Goal: Check status: Check status

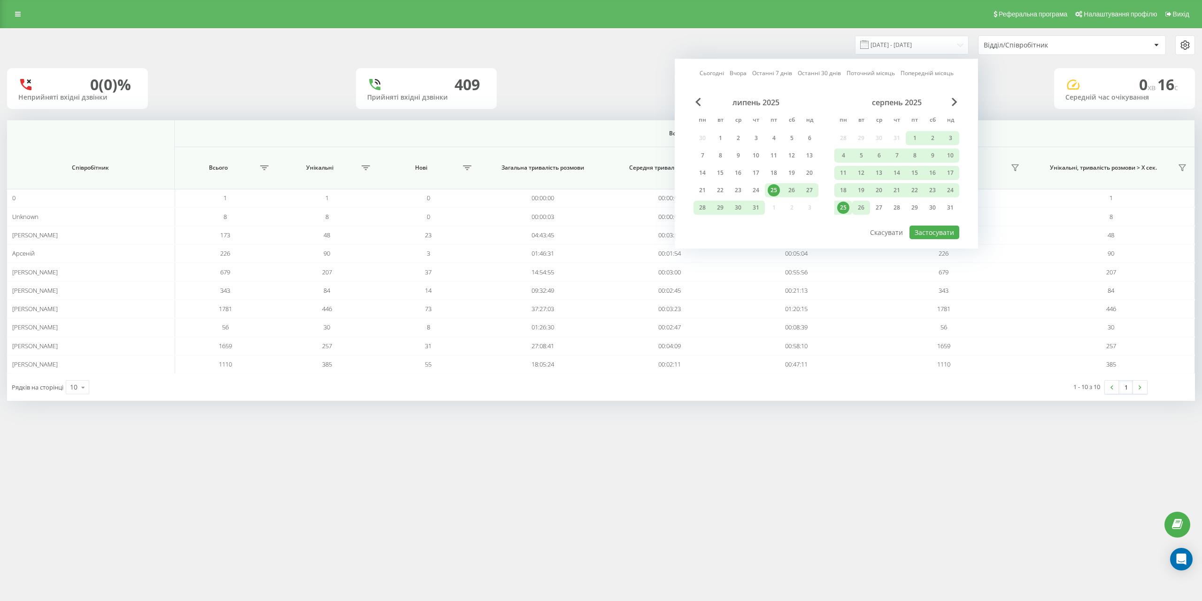
click at [863, 207] on div "26" at bounding box center [861, 207] width 12 height 12
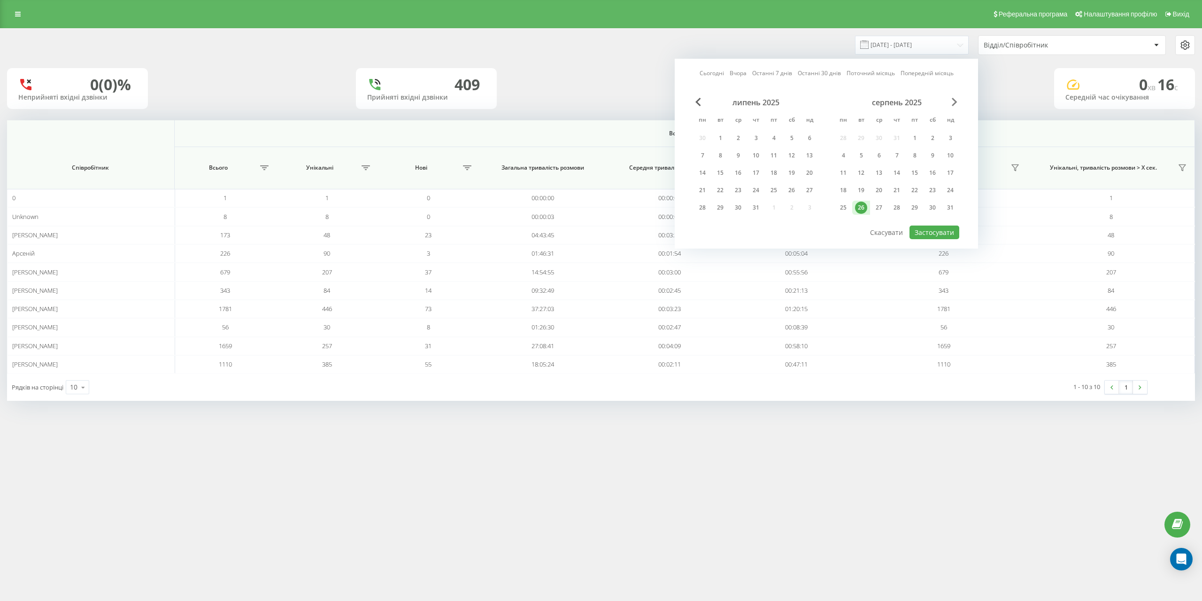
click at [955, 104] on span "Next Month" at bounding box center [955, 102] width 6 height 8
click at [900, 192] on div "25" at bounding box center [897, 190] width 12 height 12
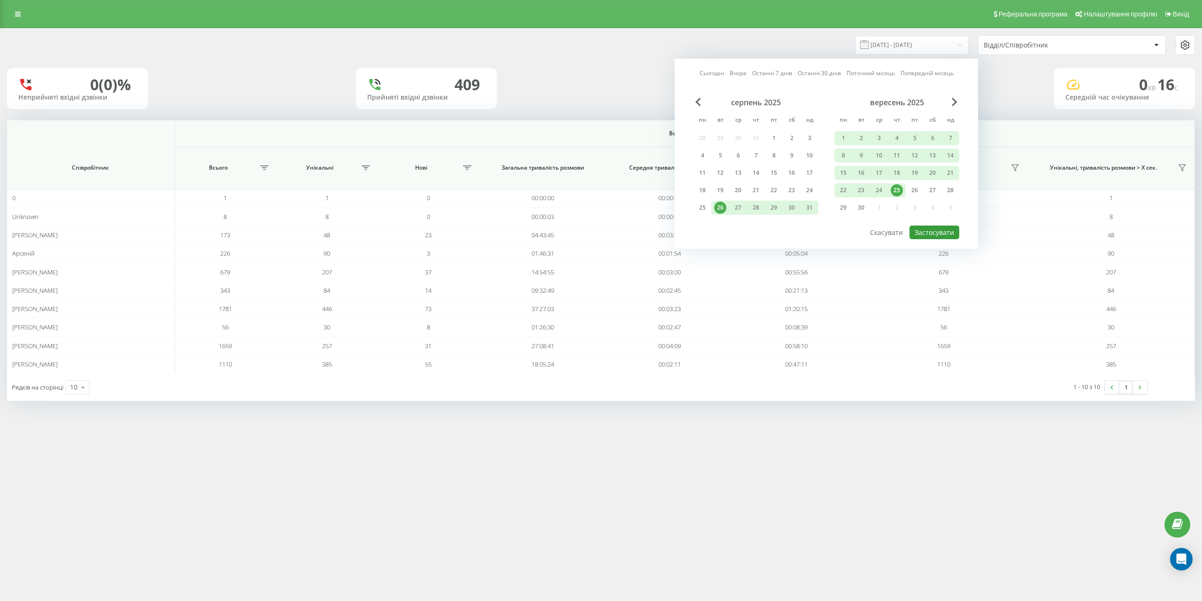
click at [919, 234] on button "Застосувати" at bounding box center [935, 232] width 50 height 14
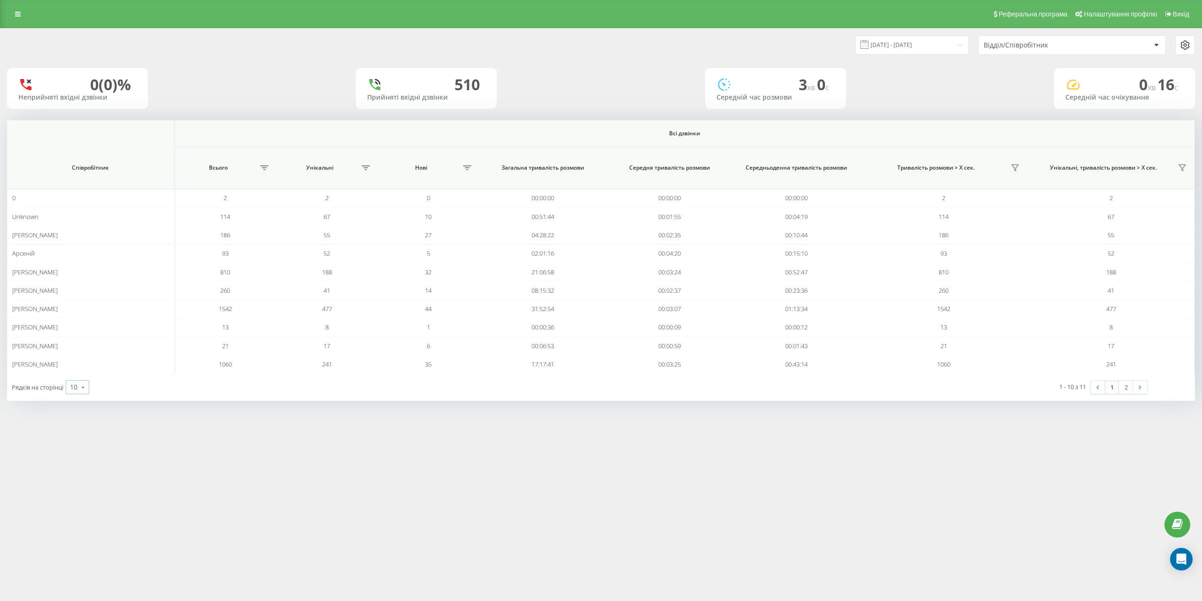
click at [81, 389] on icon at bounding box center [83, 387] width 14 height 18
click at [77, 348] on span "25" at bounding box center [74, 346] width 8 height 9
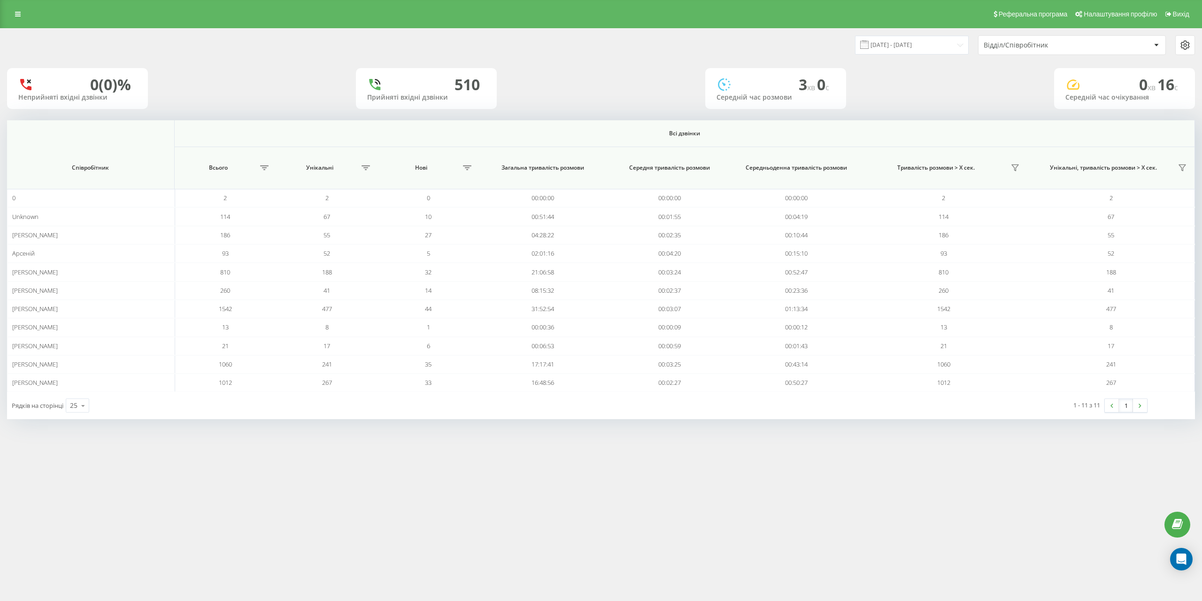
click at [920, 32] on div "[DATE] - [DATE] Відділ/Співробітник" at bounding box center [600, 45] width 1201 height 33
click at [915, 45] on input "[DATE] - [DATE]" at bounding box center [912, 45] width 114 height 18
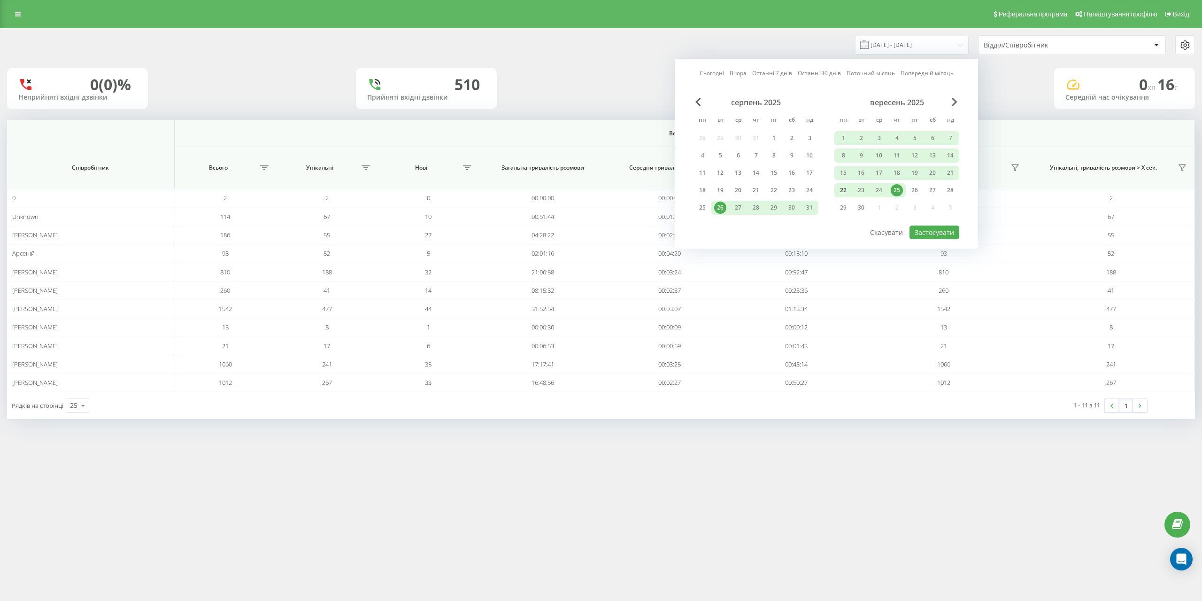
click at [838, 189] on div "22" at bounding box center [843, 190] width 12 height 12
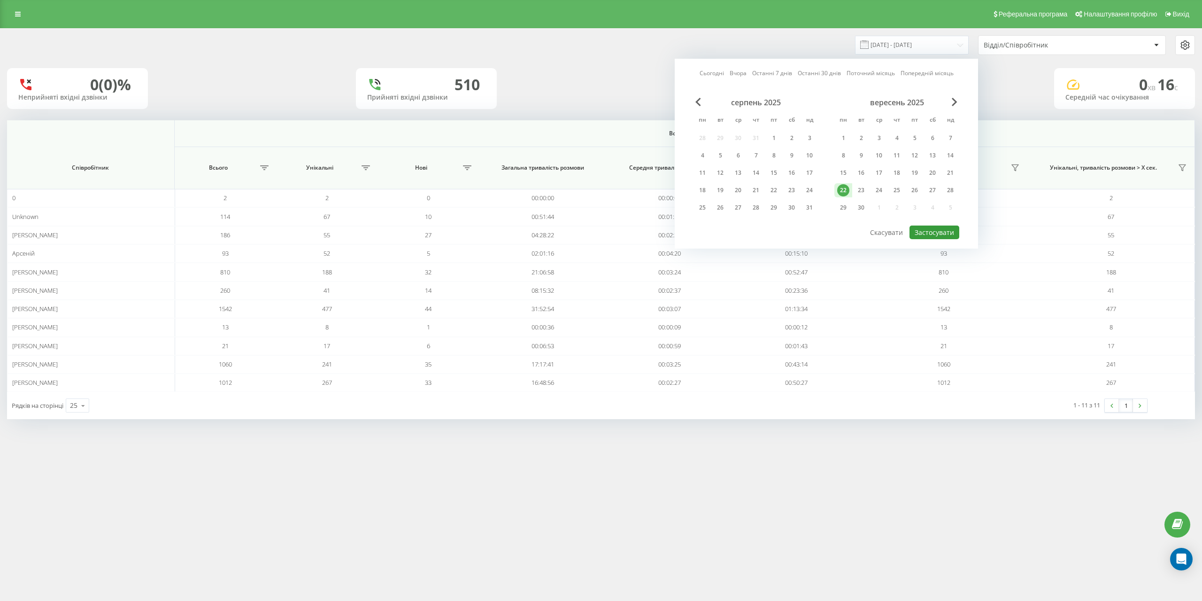
click at [950, 235] on button "Застосувати" at bounding box center [935, 232] width 50 height 14
type input "[DATE] - [DATE]"
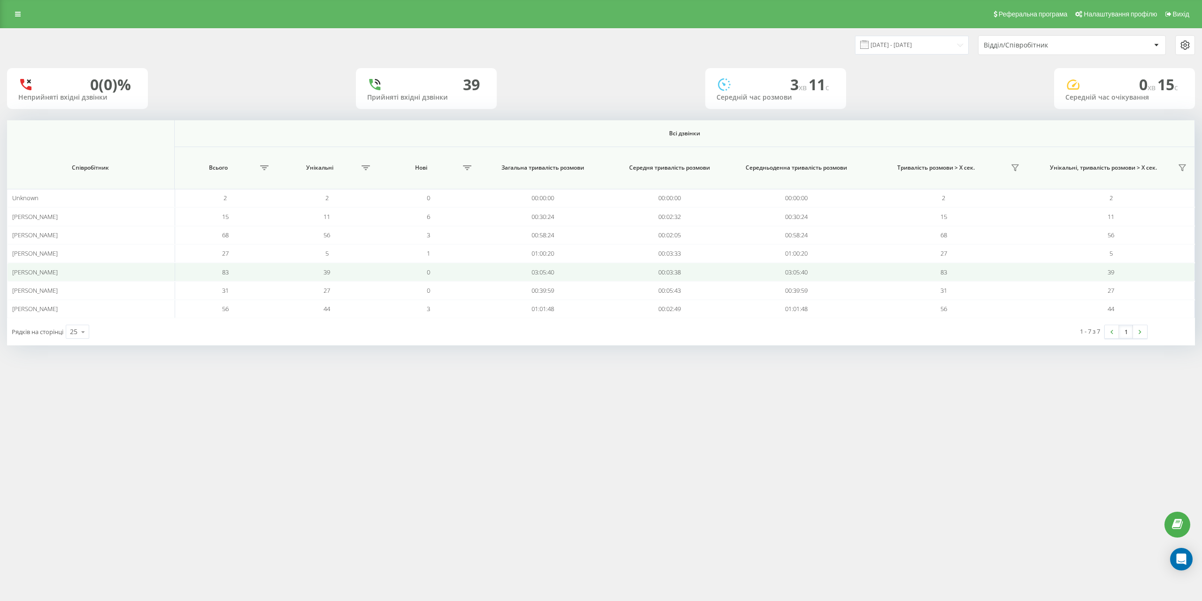
click at [292, 274] on td "39" at bounding box center [326, 272] width 101 height 18
click at [531, 271] on td "03:05:40" at bounding box center [542, 272] width 127 height 18
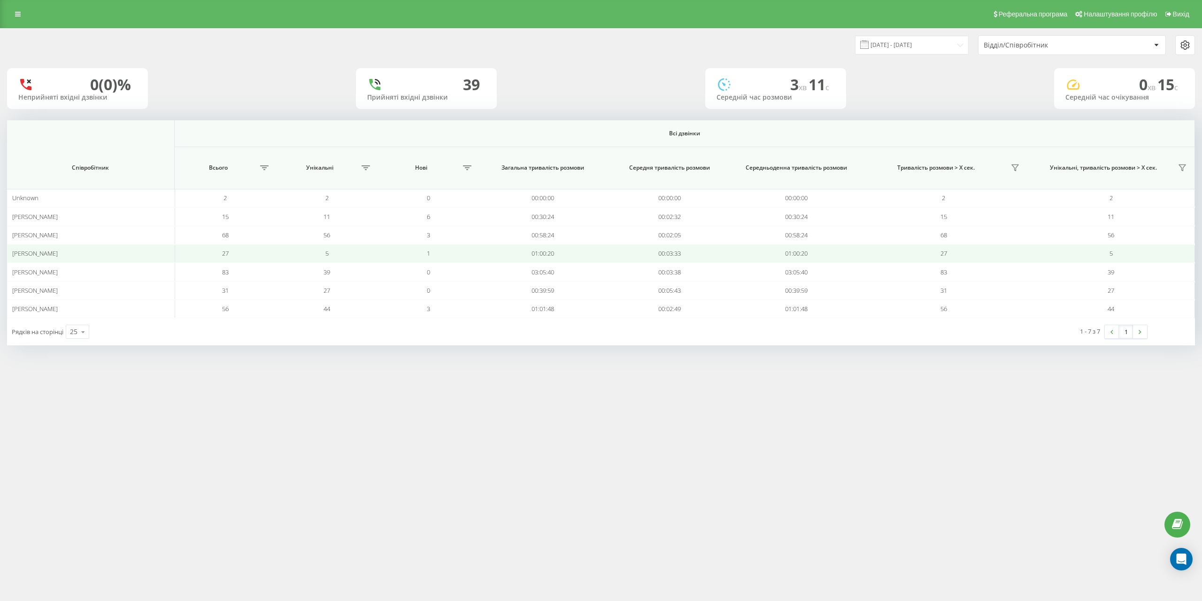
click at [537, 255] on td "01:00:20" at bounding box center [542, 253] width 127 height 18
